Goal: Transaction & Acquisition: Purchase product/service

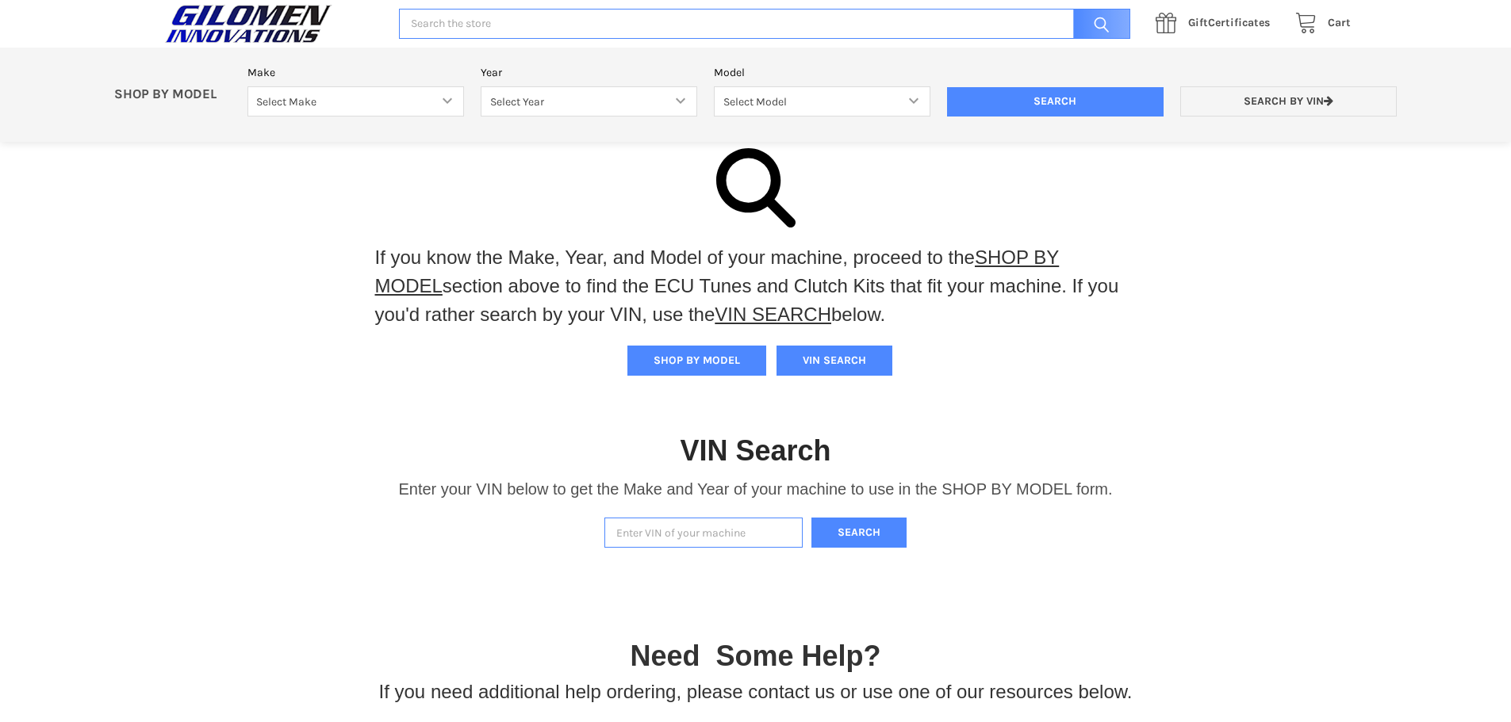
scroll to position [159, 0]
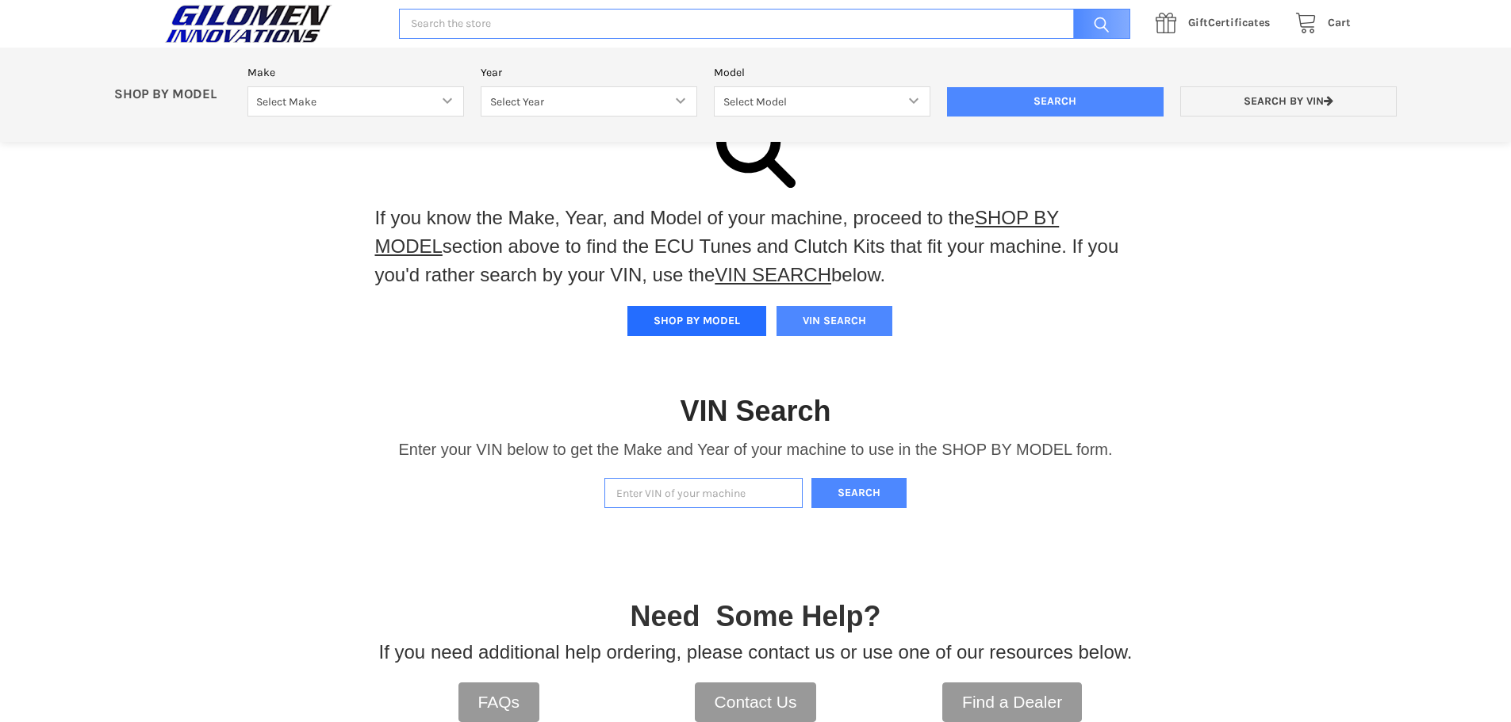
click at [688, 316] on button "SHOP BY MODEL" at bounding box center [696, 321] width 139 height 30
click at [445, 104] on select "Select Make Bobcat UTV Gravely UTV ACE 900 RANGER 570 Ranger 700 / 800 RANGER 9…" at bounding box center [355, 101] width 216 height 31
select select "330"
click at [247, 86] on select "Select Make Bobcat UTV Gravely UTV ACE 900 RANGER 570 Ranger 700 / 800 RANGER 9…" at bounding box center [355, 101] width 216 height 31
click at [676, 101] on select "Select Year [DATE] 2018 2019 2020 2021 2022 2023 2024 2025" at bounding box center [589, 101] width 216 height 31
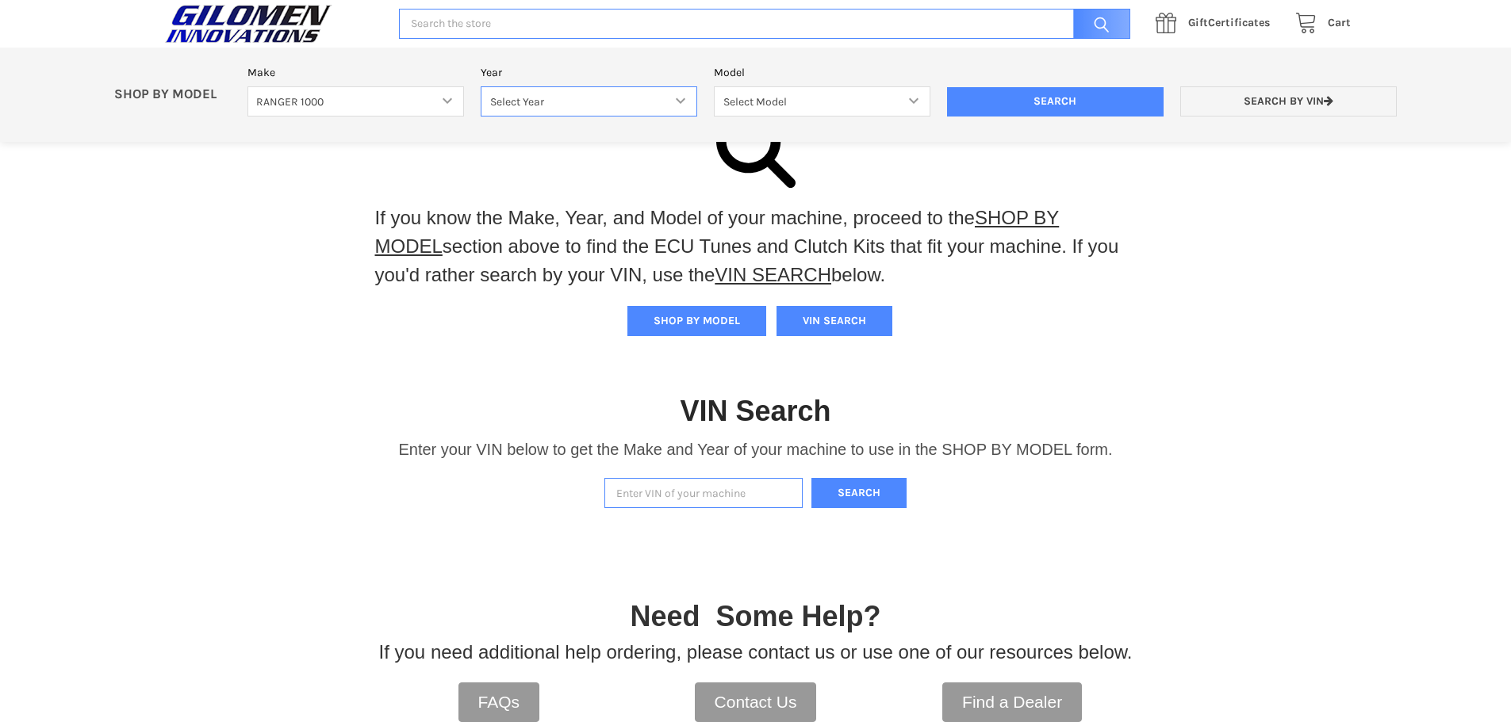
select select "363"
click at [481, 86] on select "Select Year [DATE] 2018 2019 2020 2021 2022 2023 2024 2025" at bounding box center [589, 101] width 216 height 31
click at [913, 102] on select "Select Model Ranger 1000 Basic 61 HP Ranger 1000 Crew Basic 61 HP Ranger 1000 X…" at bounding box center [822, 101] width 216 height 31
select select "364"
click at [714, 86] on select "Select Model Ranger 1000 Basic 61 HP Ranger 1000 Crew Basic 61 HP Ranger 1000 X…" at bounding box center [822, 101] width 216 height 31
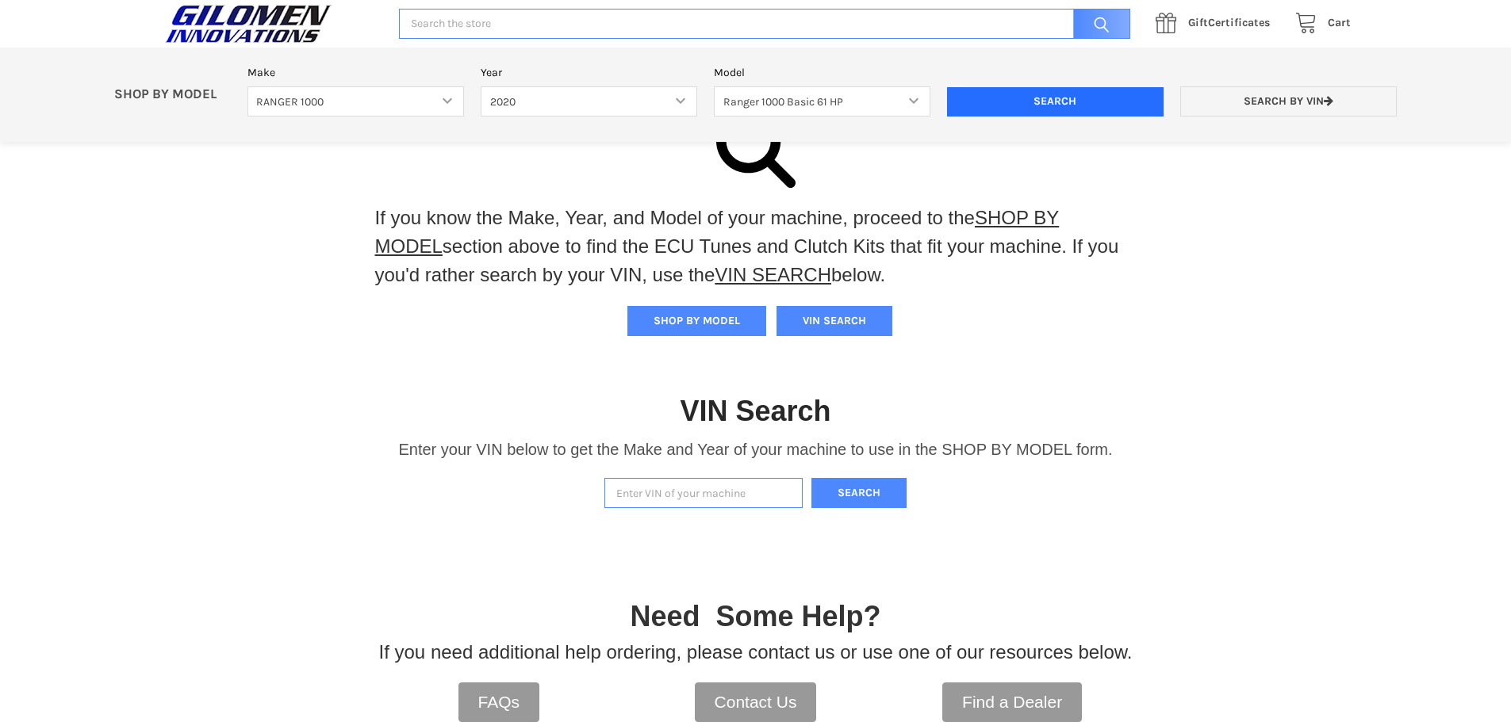
click at [1056, 97] on input "Search" at bounding box center [1055, 102] width 216 height 30
